Goal: Transaction & Acquisition: Purchase product/service

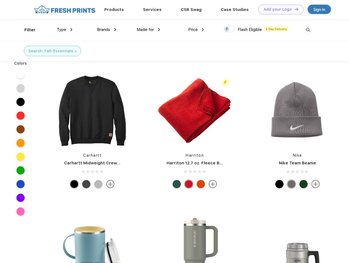
click at [279, 9] on link "Add your Logo Design Tool" at bounding box center [280, 10] width 45 height 10
click at [0, 0] on div "Design Tool" at bounding box center [0, 0] width 0 height 0
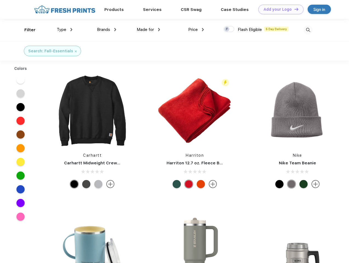
click at [294, 9] on link "Add your Logo Design Tool" at bounding box center [280, 10] width 45 height 10
click at [26, 30] on div "Filter" at bounding box center [29, 30] width 11 height 6
click at [65, 30] on span "Type" at bounding box center [62, 29] width 10 height 5
click at [107, 30] on span "Brands" at bounding box center [103, 29] width 13 height 5
click at [149, 30] on span "Made for" at bounding box center [145, 29] width 17 height 5
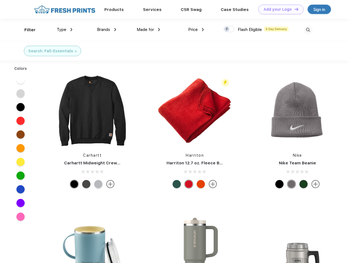
click at [196, 30] on span "Price" at bounding box center [193, 29] width 10 height 5
click at [229, 29] on div at bounding box center [229, 29] width 11 height 6
click at [227, 29] on input "checkbox" at bounding box center [226, 28] width 4 height 4
click at [308, 30] on img at bounding box center [308, 29] width 9 height 9
